Goal: Task Accomplishment & Management: Manage account settings

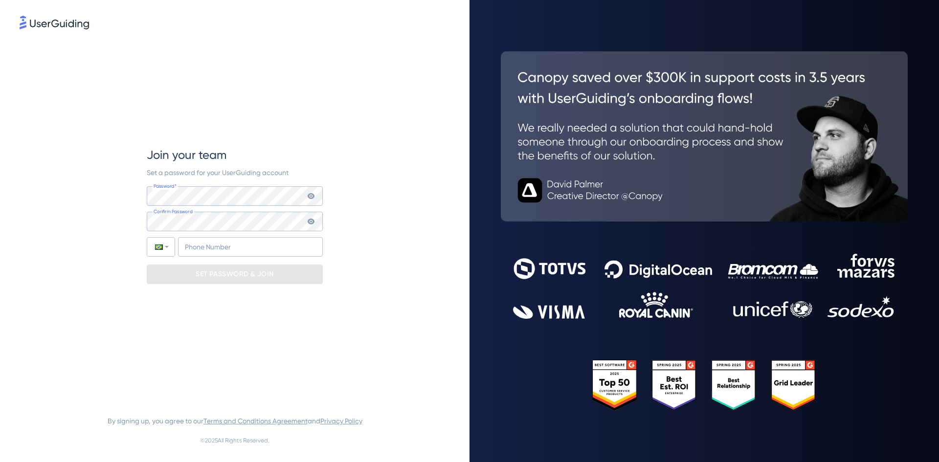
click at [192, 175] on span "Set a password for your UserGuiding account" at bounding box center [218, 173] width 142 height 8
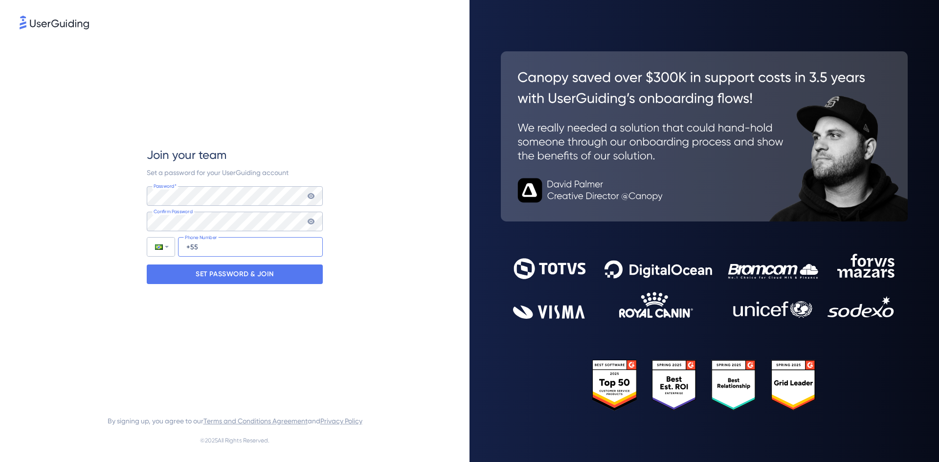
click at [256, 255] on input "+55" at bounding box center [250, 247] width 145 height 20
type input "[PHONE_NUMBER]"
click at [266, 279] on p "SET PASSWORD & JOIN" at bounding box center [235, 274] width 78 height 16
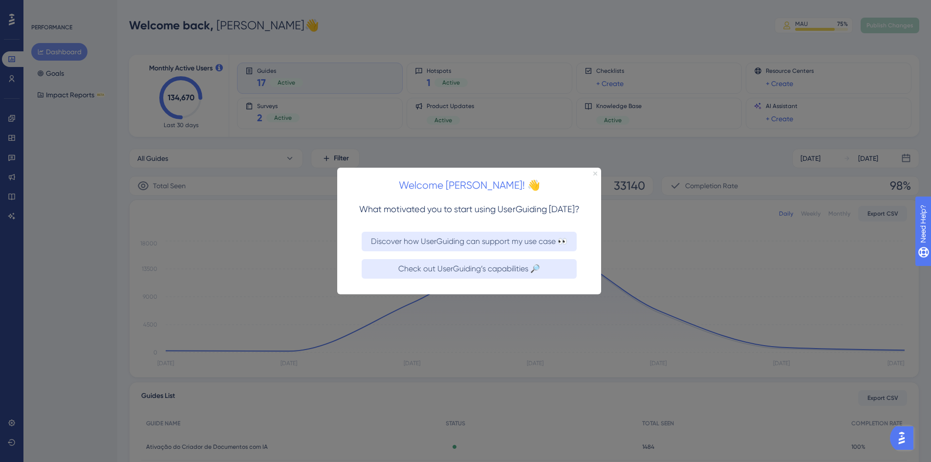
click at [594, 173] on icon "Close Preview" at bounding box center [596, 173] width 4 height 4
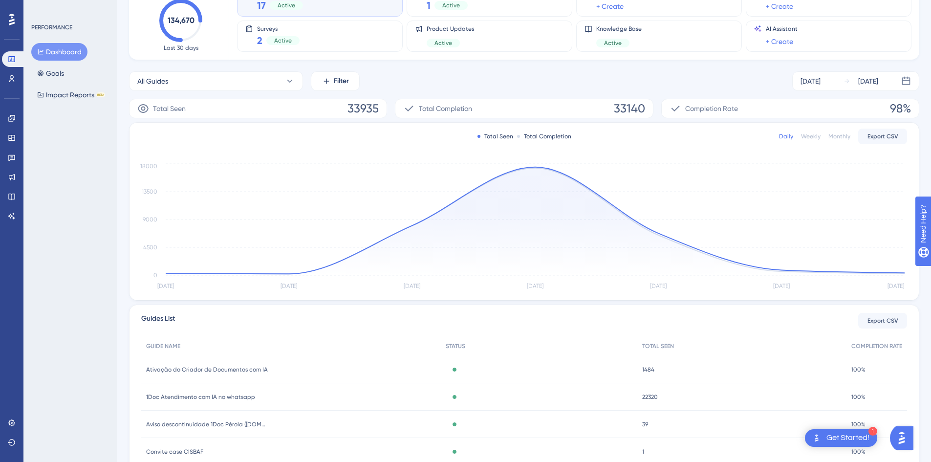
scroll to position [98, 0]
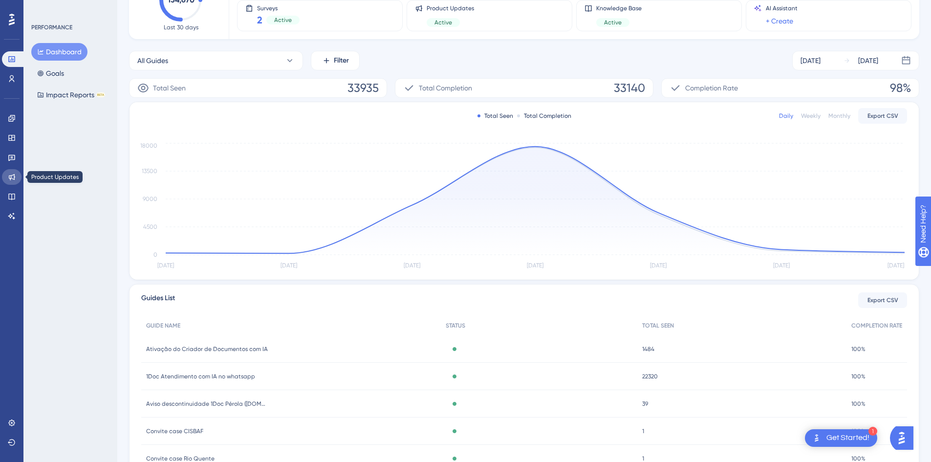
click at [14, 181] on link at bounding box center [12, 177] width 20 height 16
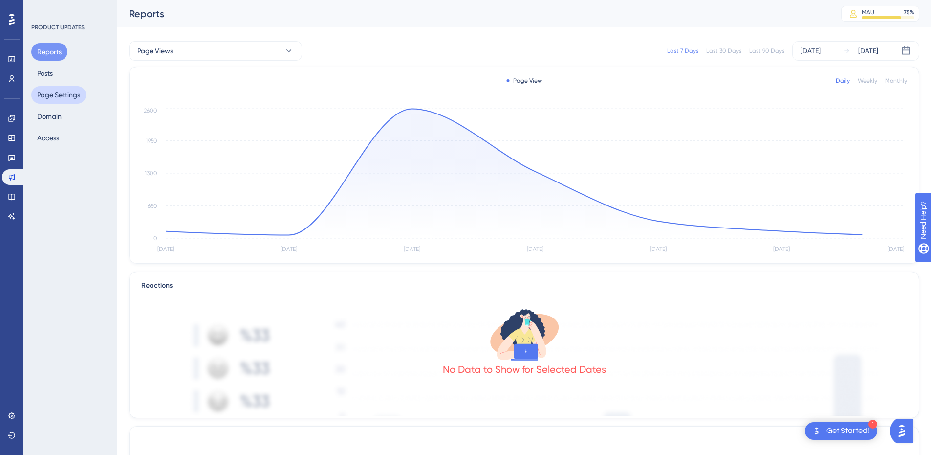
click at [61, 94] on button "Page Settings" at bounding box center [58, 95] width 55 height 18
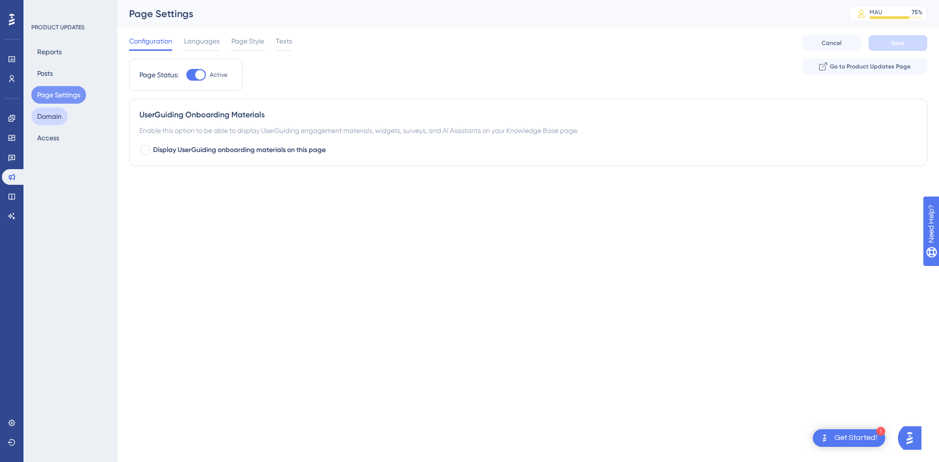
click at [60, 119] on button "Domain" at bounding box center [49, 117] width 36 height 18
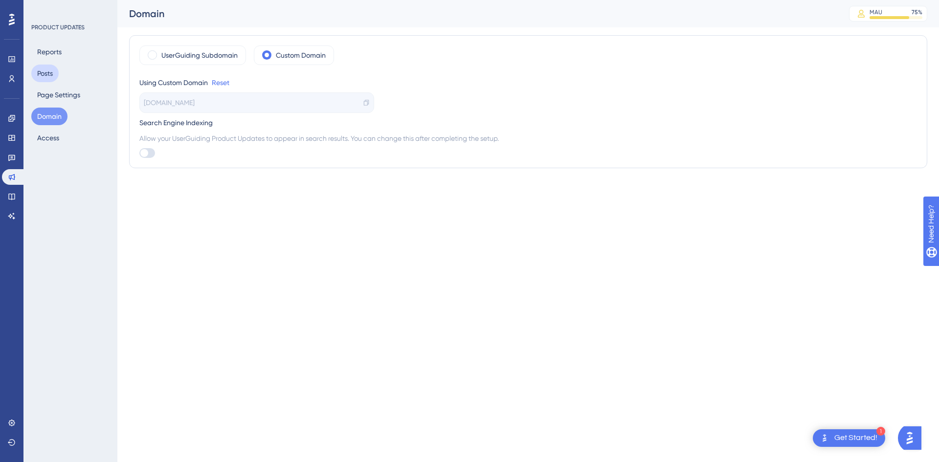
click at [59, 74] on button "Posts" at bounding box center [44, 74] width 27 height 18
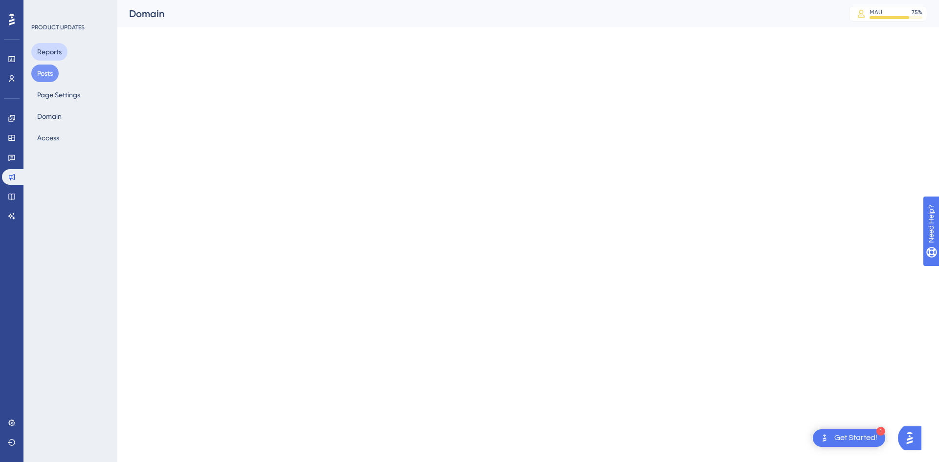
click at [64, 53] on button "Reports" at bounding box center [49, 52] width 36 height 18
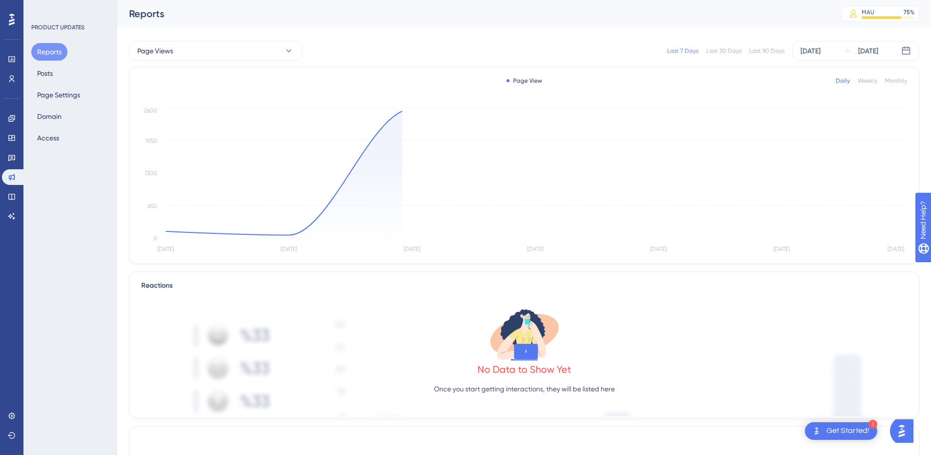
click at [75, 21] on div "PRODUCT UPDATES Reports Posts Page Settings Domain Access" at bounding box center [70, 227] width 94 height 455
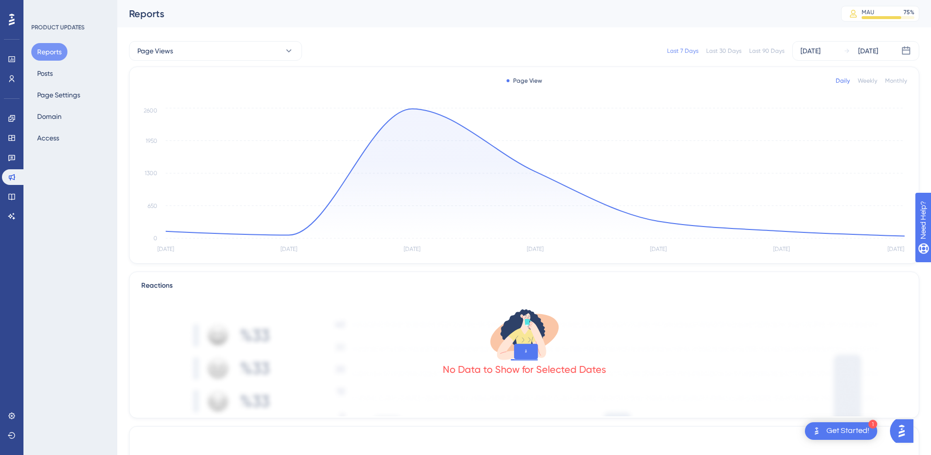
click at [6, 0] on html "✨ INSCREVA-SE AGORA✨" at bounding box center [470, 90] width 939 height 226
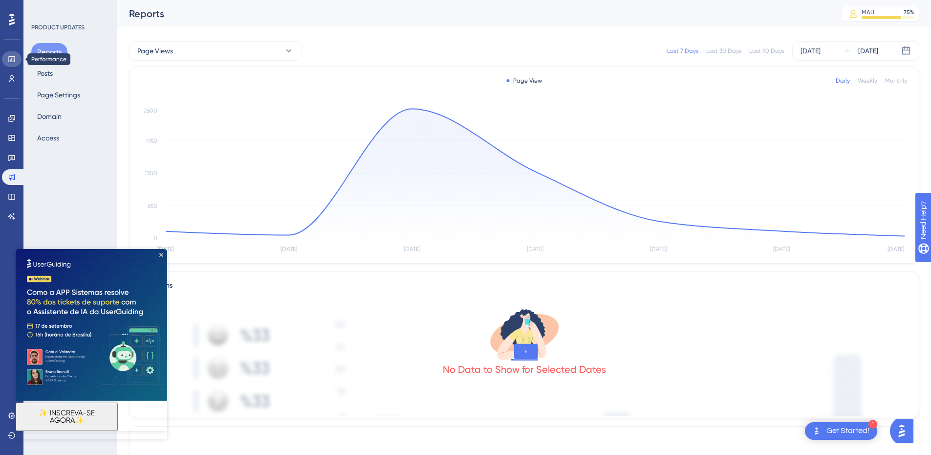
click at [9, 63] on icon at bounding box center [12, 59] width 8 height 8
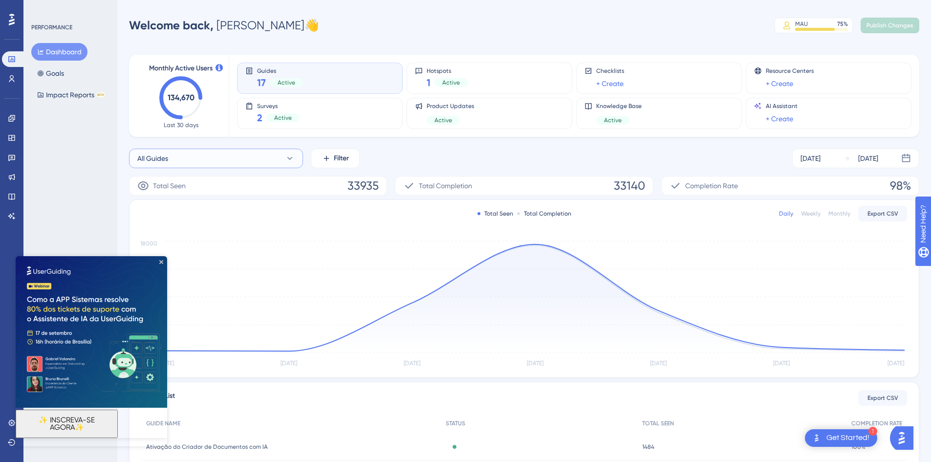
click at [258, 162] on button "All Guides" at bounding box center [216, 159] width 174 height 20
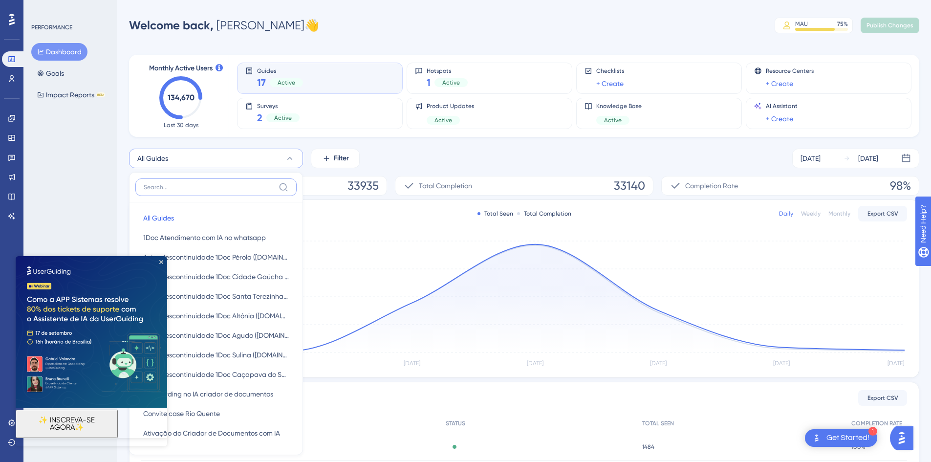
scroll to position [55, 0]
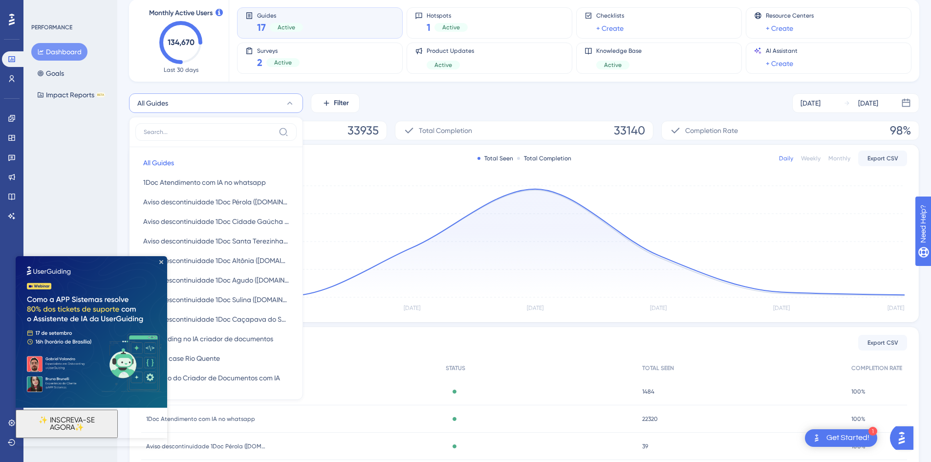
click at [159, 261] on img at bounding box center [92, 332] width 152 height 152
click at [160, 262] on icon "Close Preview" at bounding box center [161, 262] width 4 height 4
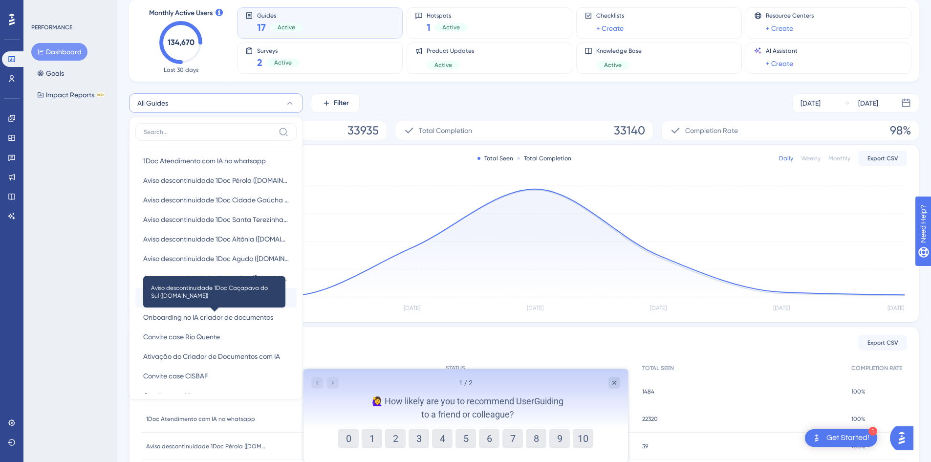
scroll to position [49, 0]
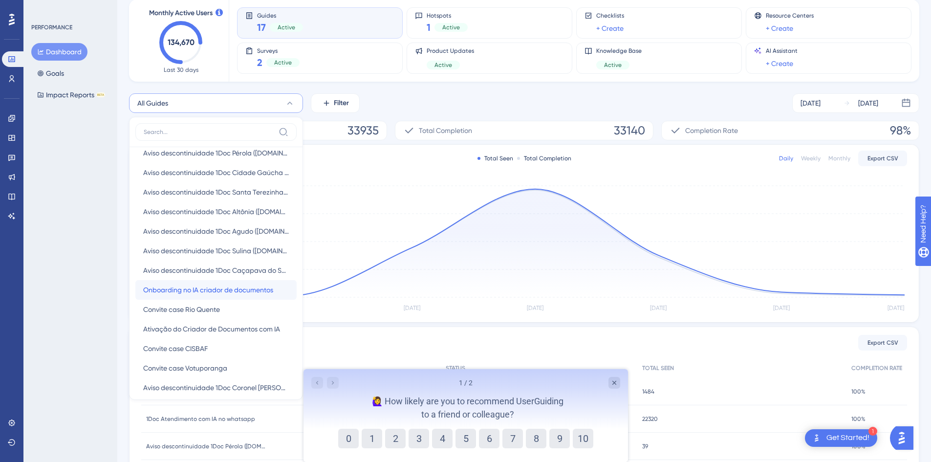
click at [258, 290] on span "Onboarding no IA criador de documentos" at bounding box center [208, 290] width 130 height 12
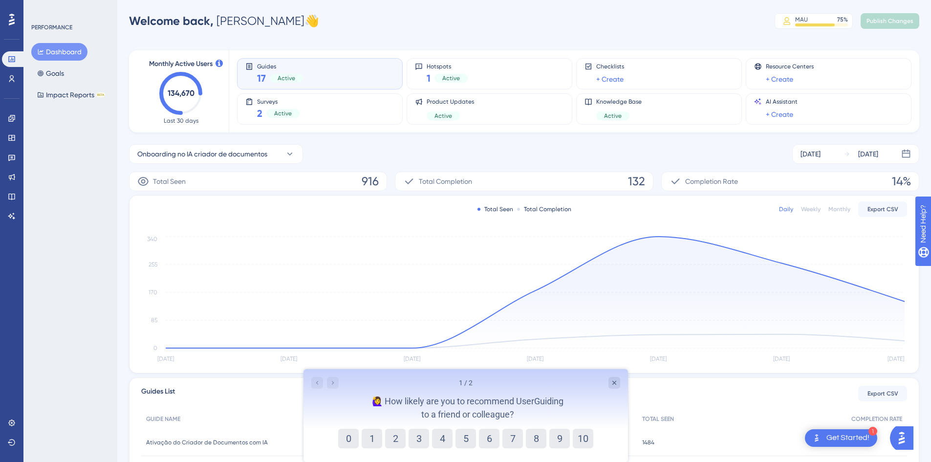
scroll to position [0, 0]
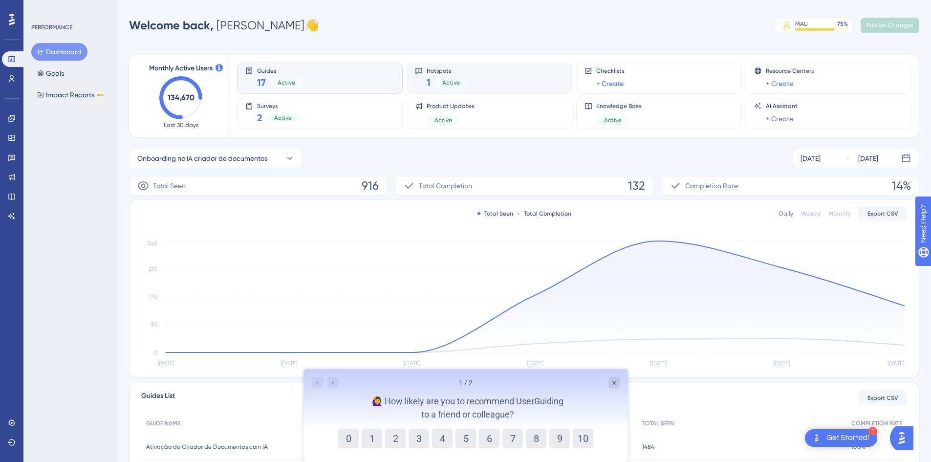
click at [456, 88] on div "1 Active" at bounding box center [447, 83] width 41 height 14
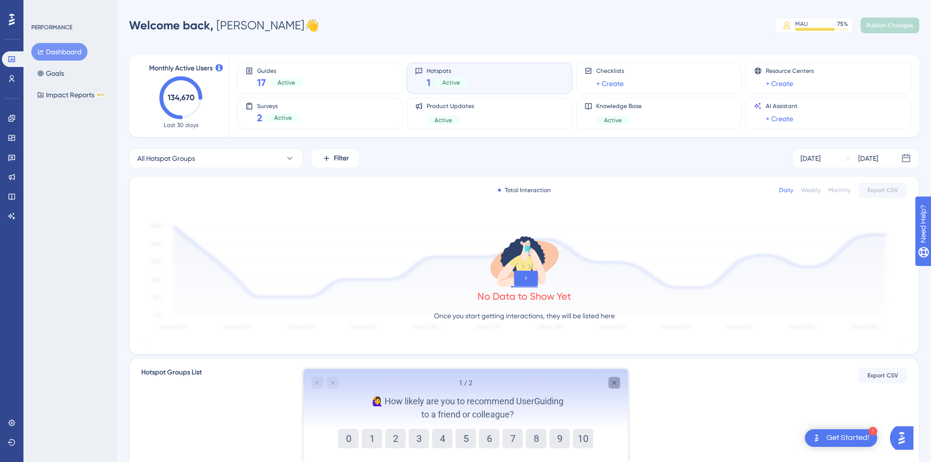
click at [611, 383] on icon "Close survey" at bounding box center [614, 383] width 8 height 8
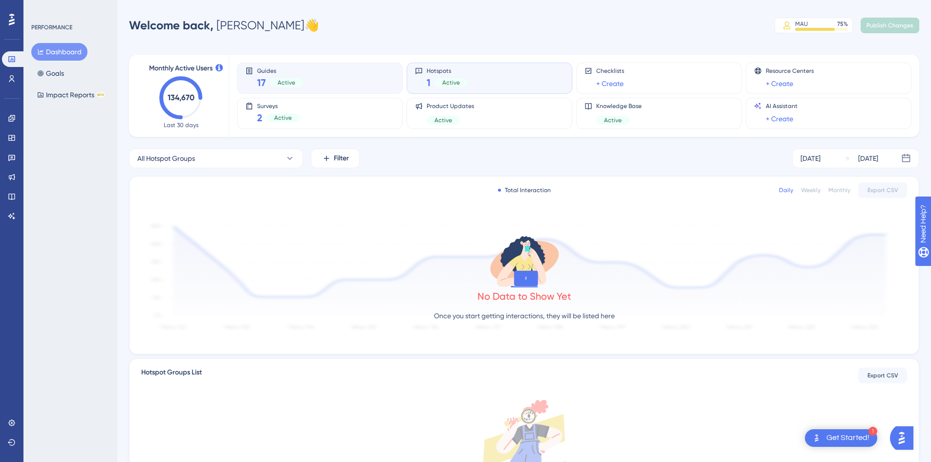
click at [335, 75] on div "Guides 17 Active" at bounding box center [319, 78] width 149 height 22
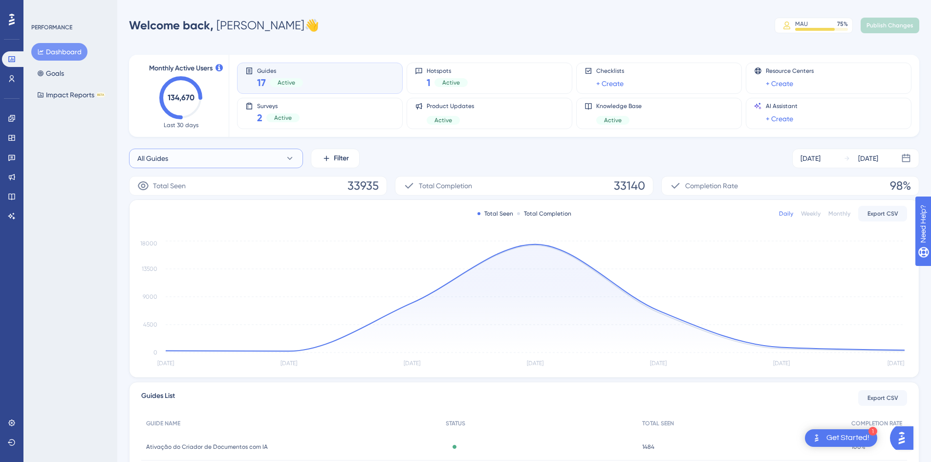
click at [293, 159] on icon at bounding box center [290, 159] width 10 height 10
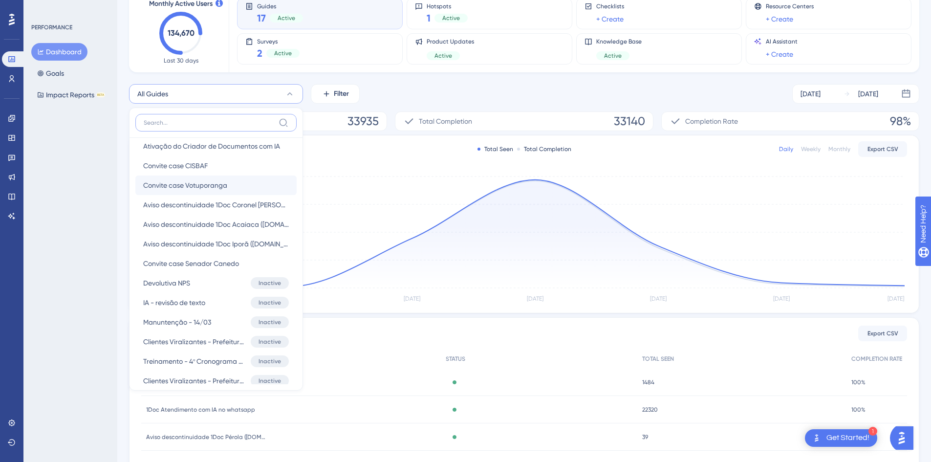
scroll to position [196, 0]
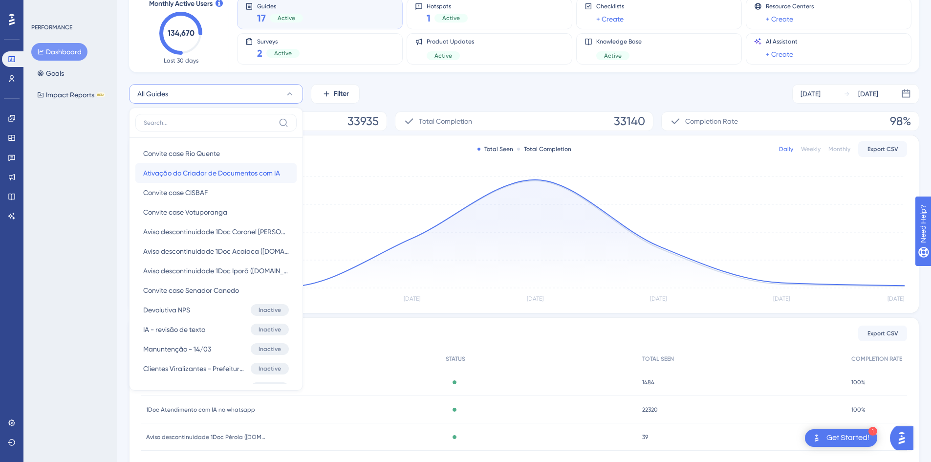
click at [252, 168] on span "Ativação do Criador de Documentos com IA" at bounding box center [211, 173] width 137 height 12
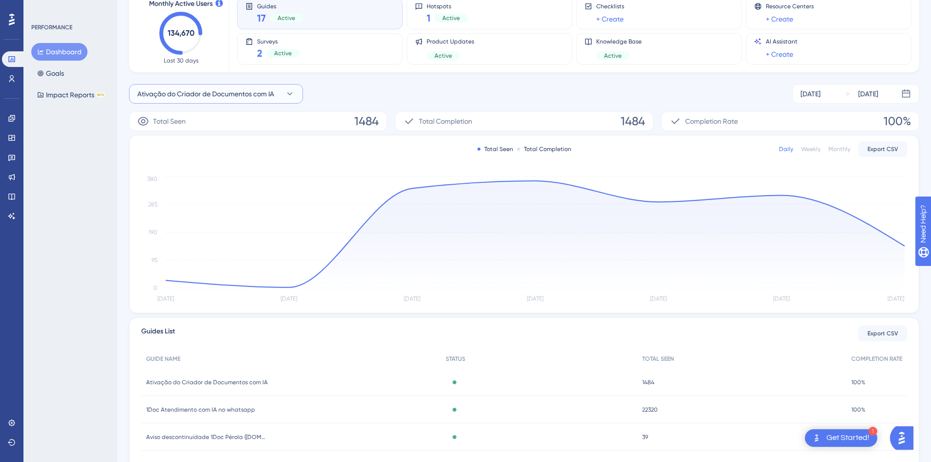
click at [281, 97] on button "Ativação do Criador de Documentos com IA" at bounding box center [216, 94] width 174 height 20
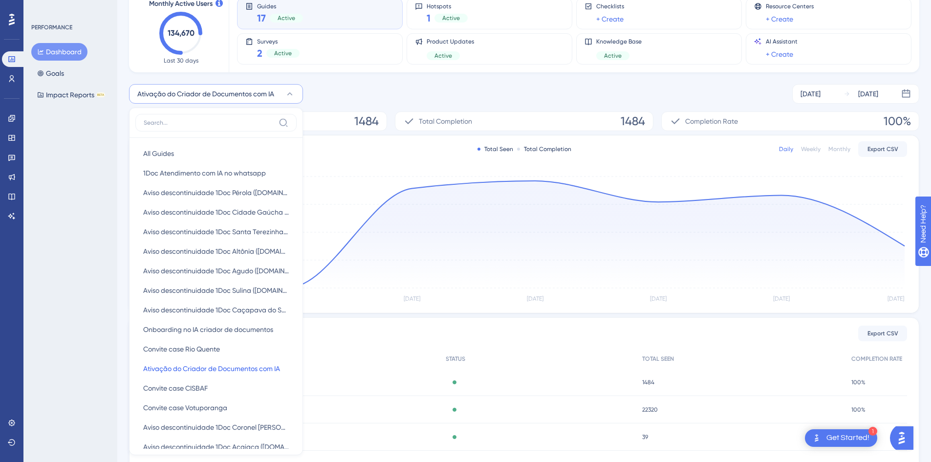
scroll to position [63, 0]
click at [242, 328] on span "Onboarding no IA criador de documentos" at bounding box center [208, 331] width 130 height 12
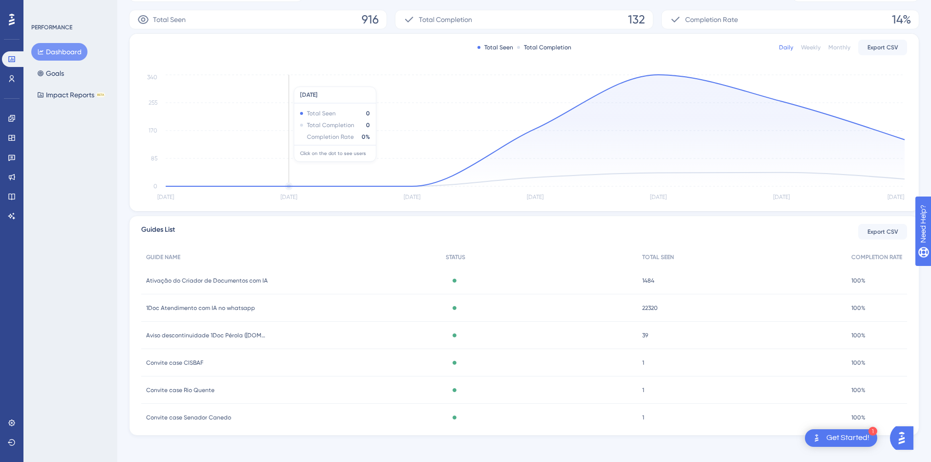
scroll to position [171, 0]
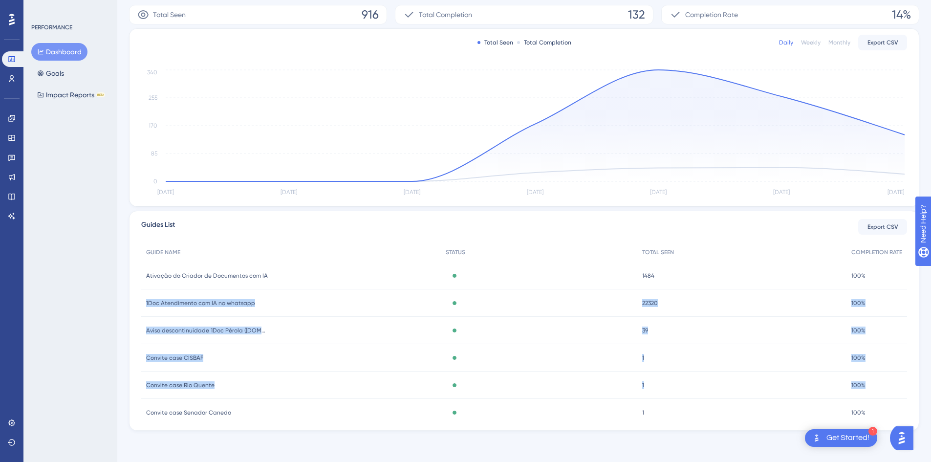
drag, startPoint x: 903, startPoint y: 272, endPoint x: 921, endPoint y: 379, distance: 108.9
click at [921, 382] on div "Performance Users Engagement Widgets Feedback Product Updates Knowledge Base AI…" at bounding box center [524, 146] width 814 height 602
click at [918, 368] on div "Guides List Export CSV GUIDE NAME STATUS TOTAL SEEN COMPLETION RATE Ativação do…" at bounding box center [524, 321] width 791 height 220
click at [909, 318] on div "Guides List Export CSV GUIDE NAME STATUS TOTAL SEEN COMPLETION RATE Ativação do…" at bounding box center [524, 321] width 791 height 220
drag, startPoint x: 901, startPoint y: 275, endPoint x: 904, endPoint y: 304, distance: 29.1
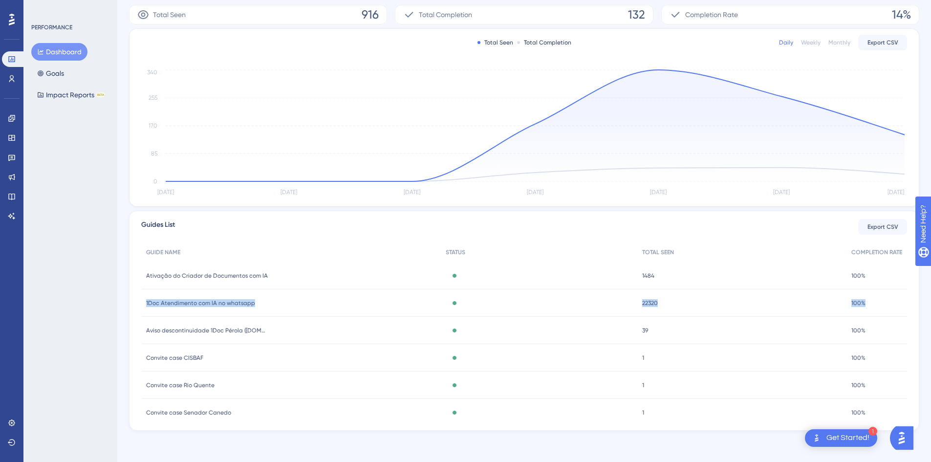
click at [904, 303] on div "GUIDE NAME STATUS TOTAL SEEN COMPLETION RATE Ativação do Criador de Documentos …" at bounding box center [524, 332] width 766 height 180
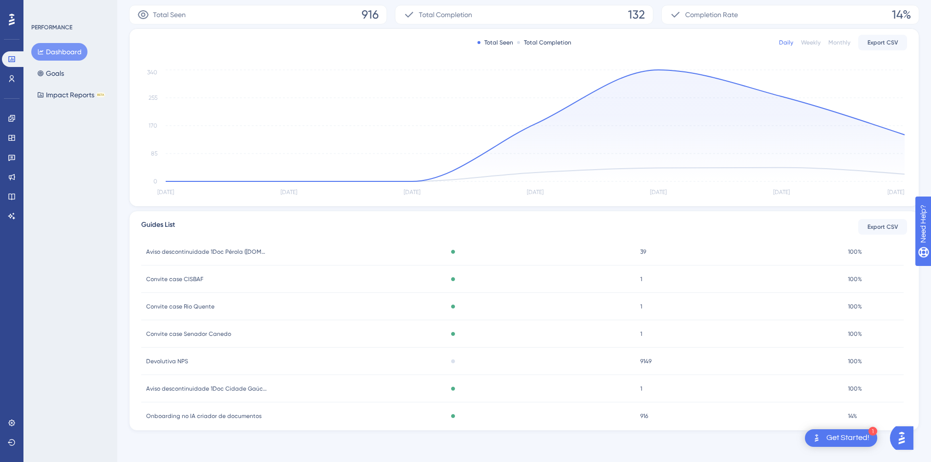
scroll to position [98, 0]
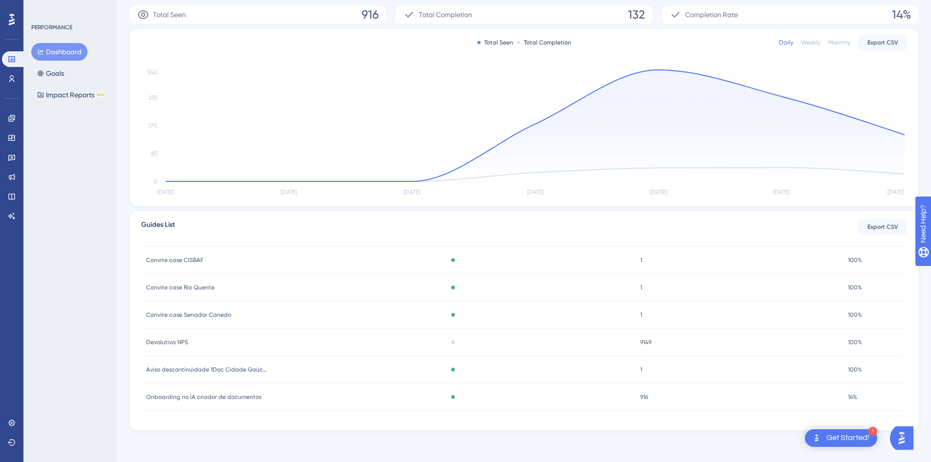
click at [250, 389] on div "Onboarding no IA criador de documentos Onboarding no IA criador de documentos" at bounding box center [290, 396] width 298 height 27
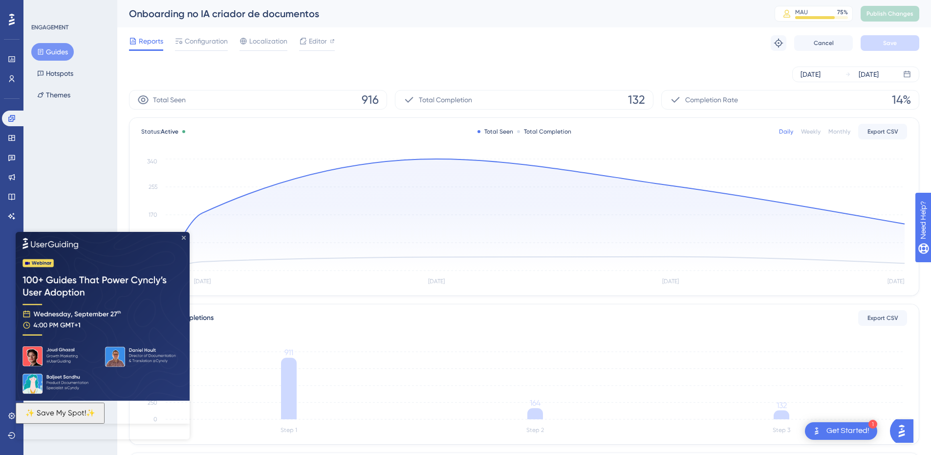
click at [184, 238] on icon "Close Preview" at bounding box center [184, 237] width 4 height 4
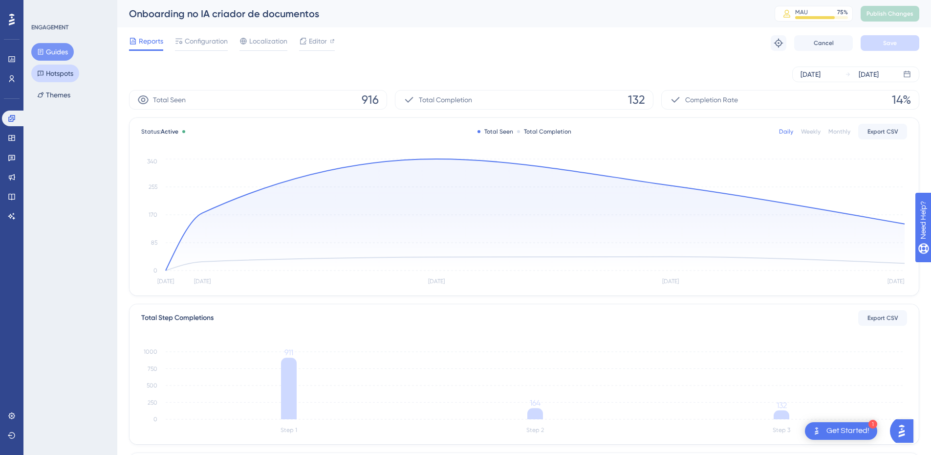
click at [76, 77] on button "Hotspots" at bounding box center [55, 74] width 48 height 18
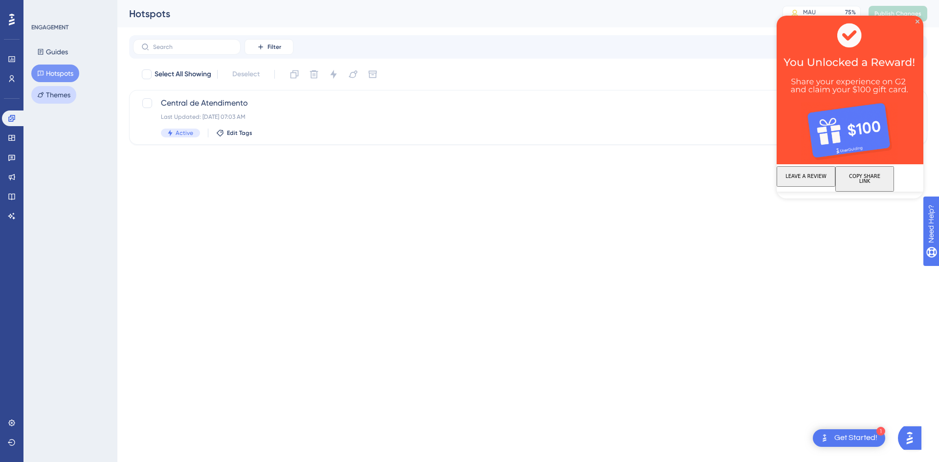
click at [68, 95] on button "Themes" at bounding box center [53, 95] width 45 height 18
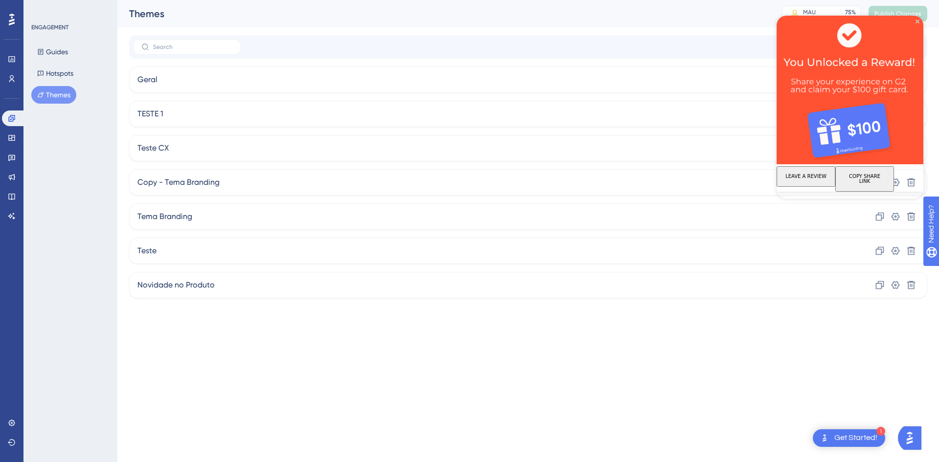
click at [71, 63] on div "Guides Hotspots Themes" at bounding box center [70, 73] width 79 height 61
click at [70, 60] on div "Guides Hotspots Themes" at bounding box center [70, 73] width 79 height 61
click at [69, 54] on button "Guides" at bounding box center [52, 52] width 43 height 18
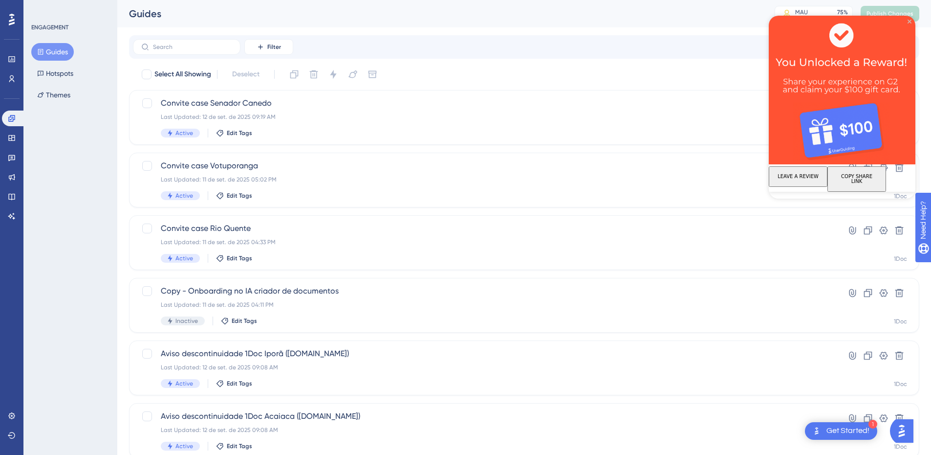
click at [910, 22] on icon "Close Preview" at bounding box center [910, 22] width 4 height 4
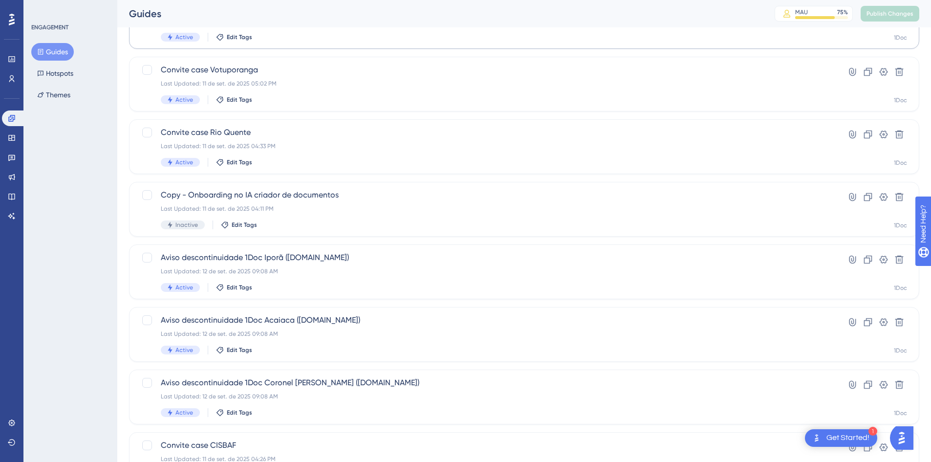
scroll to position [98, 0]
drag, startPoint x: 286, startPoint y: 193, endPoint x: 88, endPoint y: 205, distance: 198.4
click at [88, 205] on div "ENGAGEMENT Guides Hotspots Themes" at bounding box center [70, 231] width 94 height 462
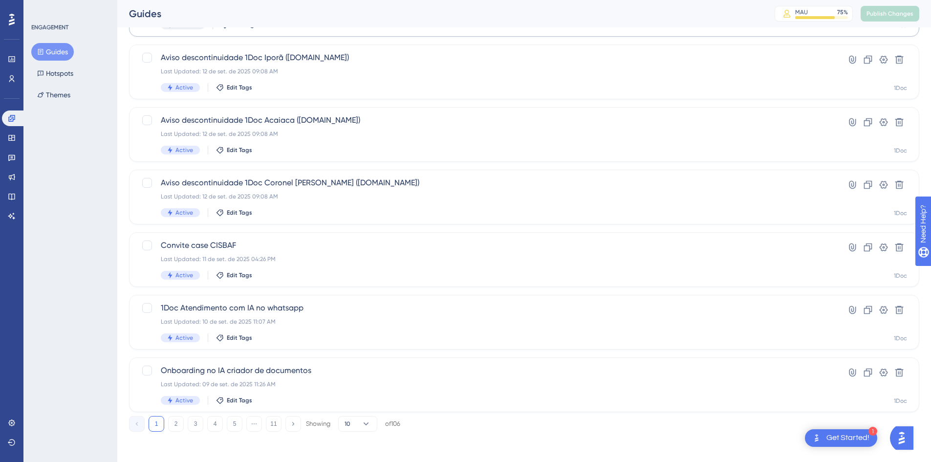
scroll to position [297, 0]
click at [180, 424] on button "2" at bounding box center [176, 423] width 16 height 16
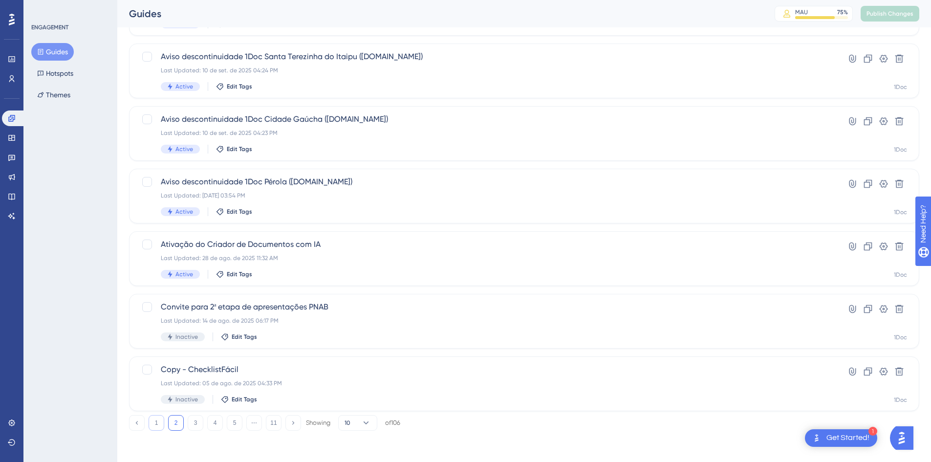
click at [156, 420] on button "1" at bounding box center [157, 423] width 16 height 16
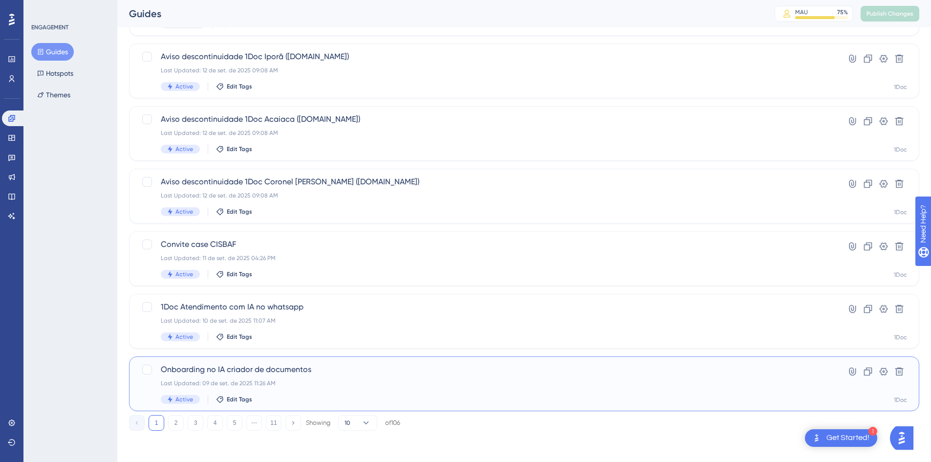
click at [283, 373] on span "Onboarding no IA criador de documentos" at bounding box center [485, 370] width 649 height 12
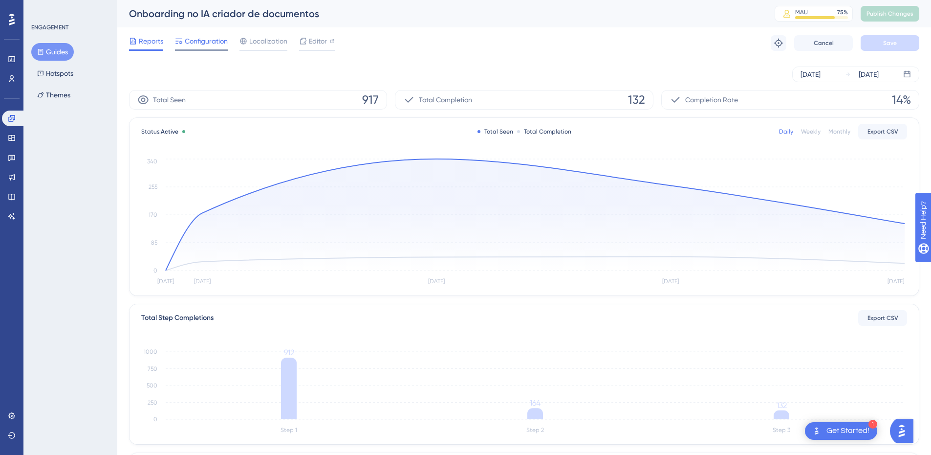
click at [204, 44] on span "Configuration" at bounding box center [206, 41] width 43 height 12
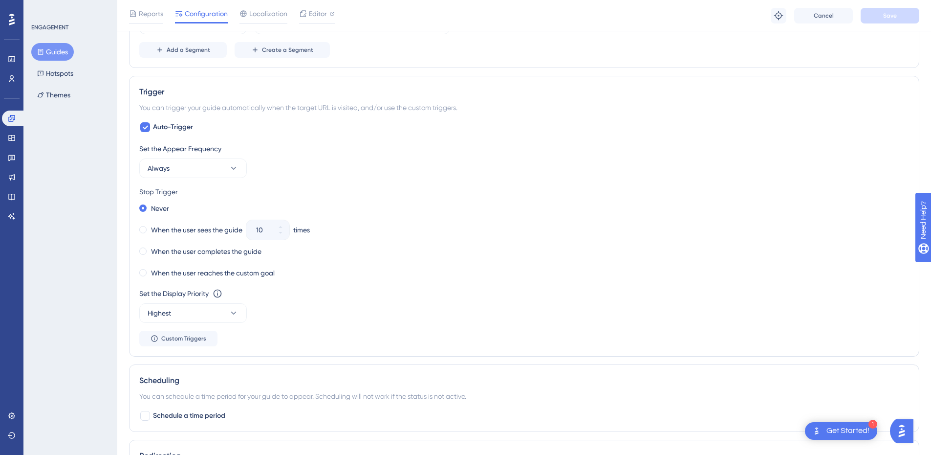
scroll to position [440, 0]
click at [180, 232] on label "When the user sees the guide" at bounding box center [196, 229] width 91 height 12
click at [287, 232] on button "10" at bounding box center [281, 234] width 18 height 10
click at [287, 232] on button "9" at bounding box center [281, 234] width 18 height 10
click at [287, 232] on button "8" at bounding box center [281, 234] width 18 height 10
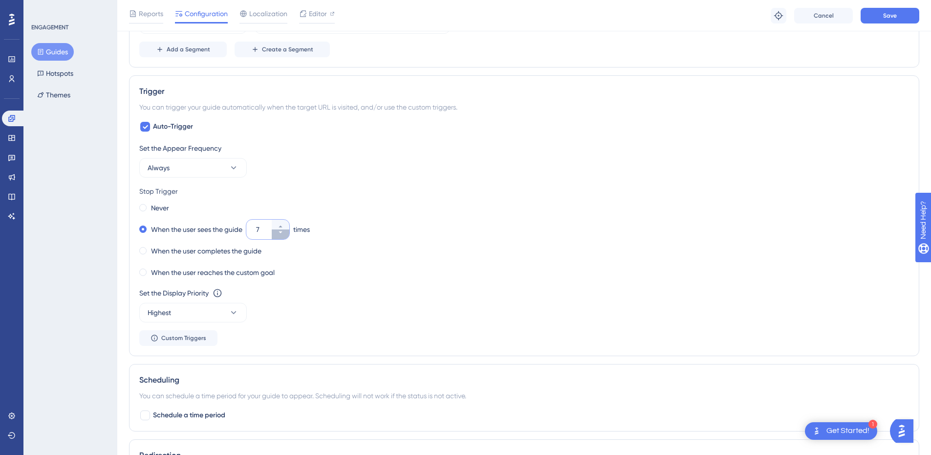
click at [287, 232] on button "7" at bounding box center [281, 234] width 18 height 10
click at [287, 232] on button "6" at bounding box center [281, 234] width 18 height 10
click at [287, 232] on button "5" at bounding box center [281, 234] width 18 height 10
click at [287, 232] on button "4" at bounding box center [281, 234] width 18 height 10
click at [287, 232] on button "3" at bounding box center [281, 234] width 18 height 10
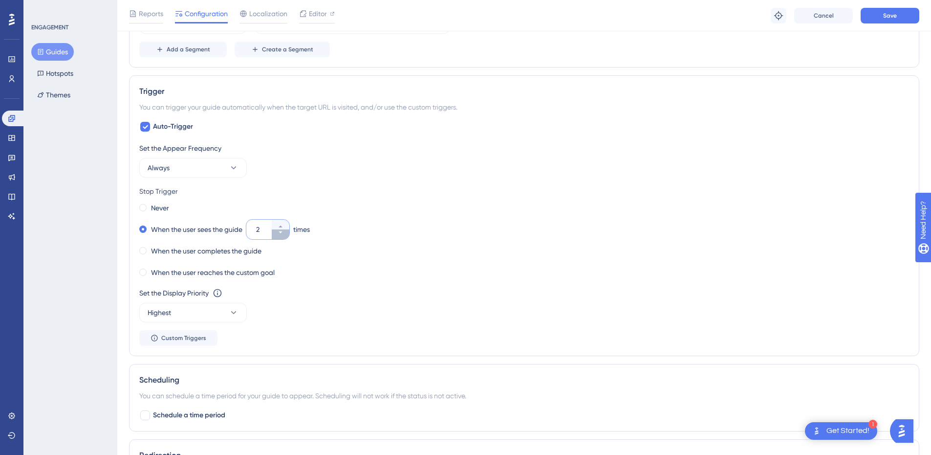
click at [287, 232] on button "2" at bounding box center [281, 234] width 18 height 10
type input "1"
click at [371, 236] on div "When the user sees the guide 1 times" at bounding box center [524, 229] width 770 height 14
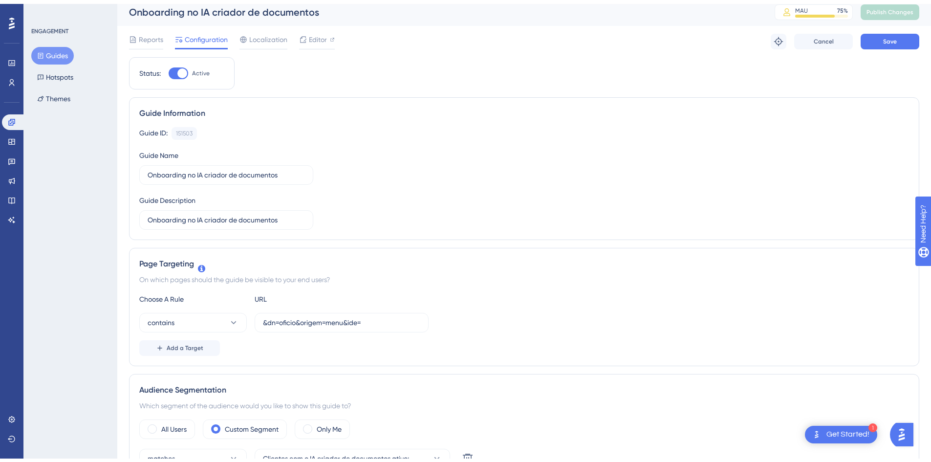
scroll to position [0, 0]
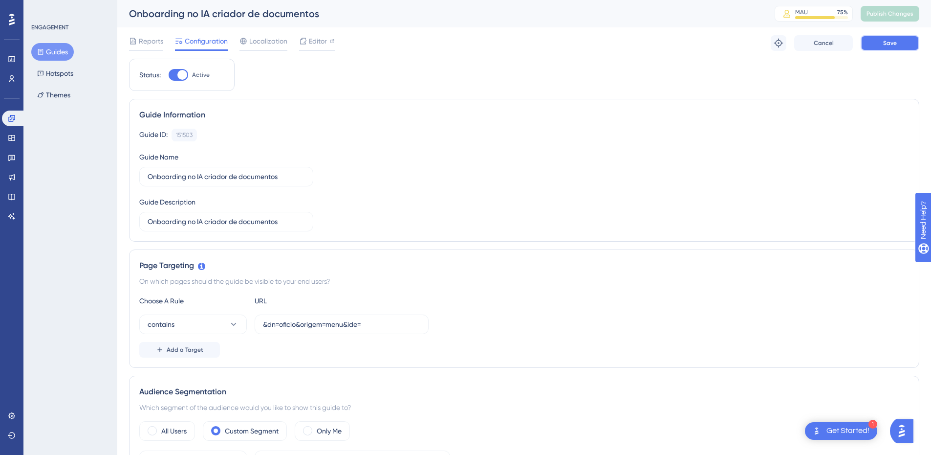
click at [886, 40] on span "Save" at bounding box center [890, 43] width 14 height 8
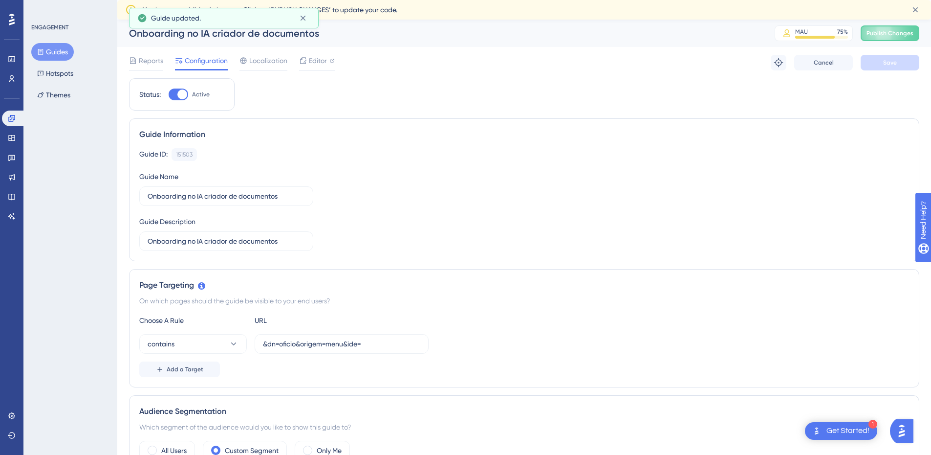
click at [17, 18] on div at bounding box center [12, 20] width 16 height 16
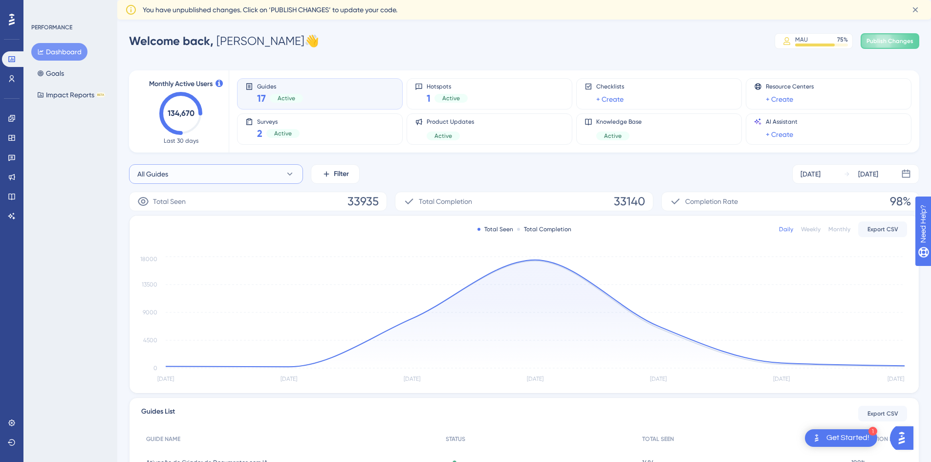
click at [273, 176] on button "All Guides" at bounding box center [216, 174] width 174 height 20
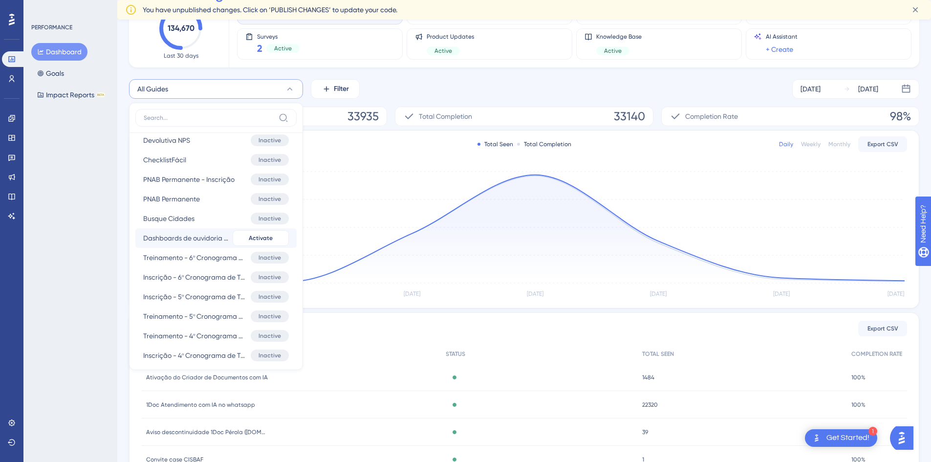
scroll to position [440, 0]
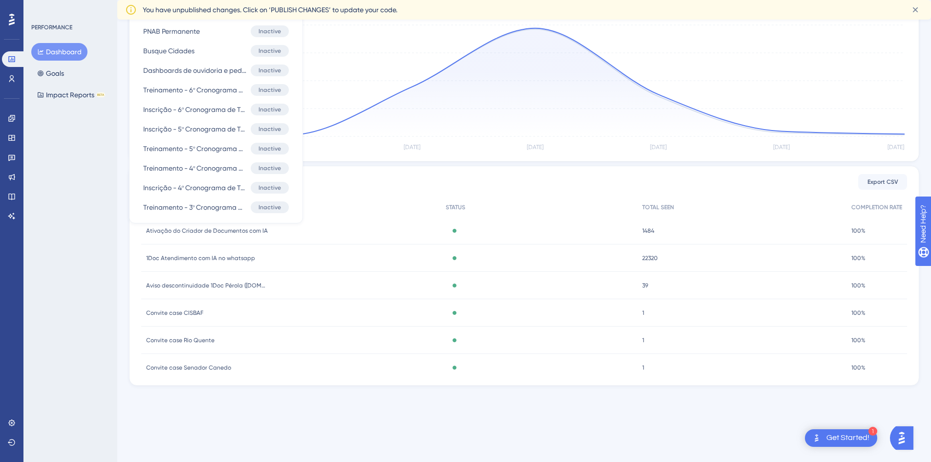
click at [92, 259] on div "PERFORMANCE Dashboard Goals Impact Reports BETA" at bounding box center [70, 231] width 94 height 462
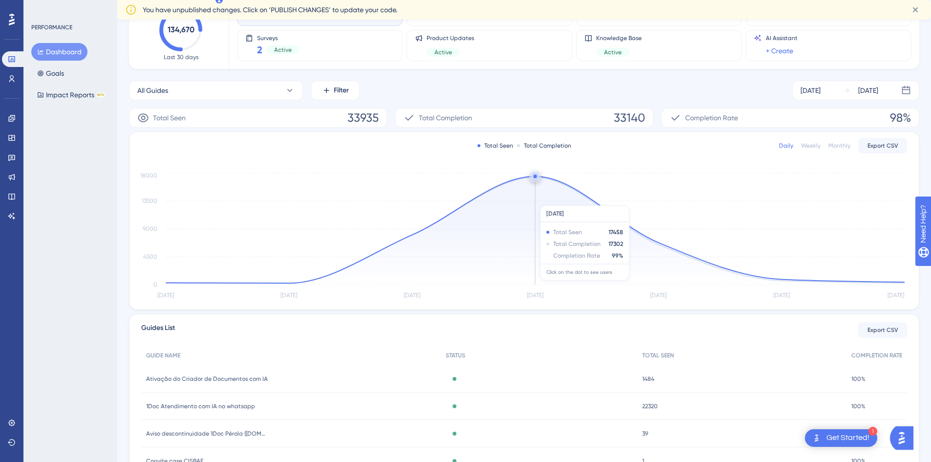
scroll to position [0, 0]
